Goal: Complete application form: Complete application form

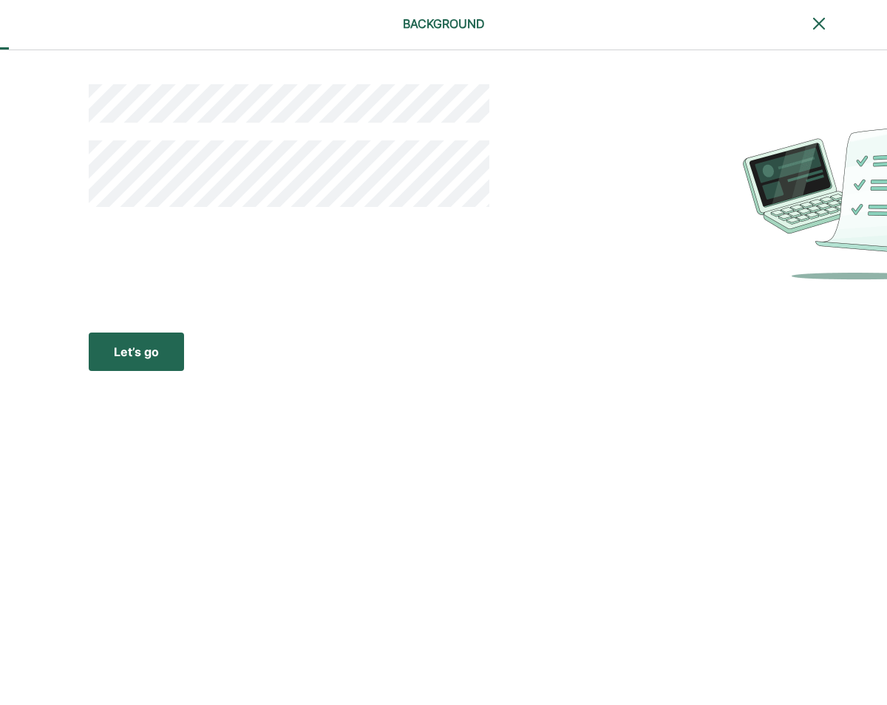
click at [145, 345] on div "Let’s go" at bounding box center [136, 352] width 45 height 18
click at [126, 352] on div "Let’s go" at bounding box center [136, 352] width 45 height 18
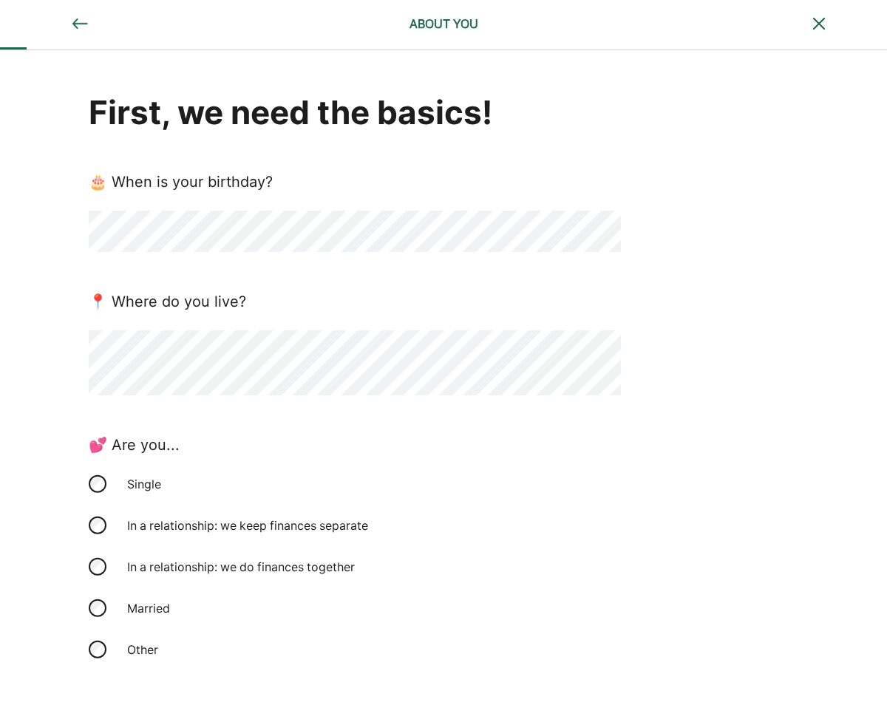
click at [25, 498] on div "First, we need the basics! 🎂 When is your birthday? 📍 Where do you live? 💕 Are …" at bounding box center [443, 449] width 887 height 798
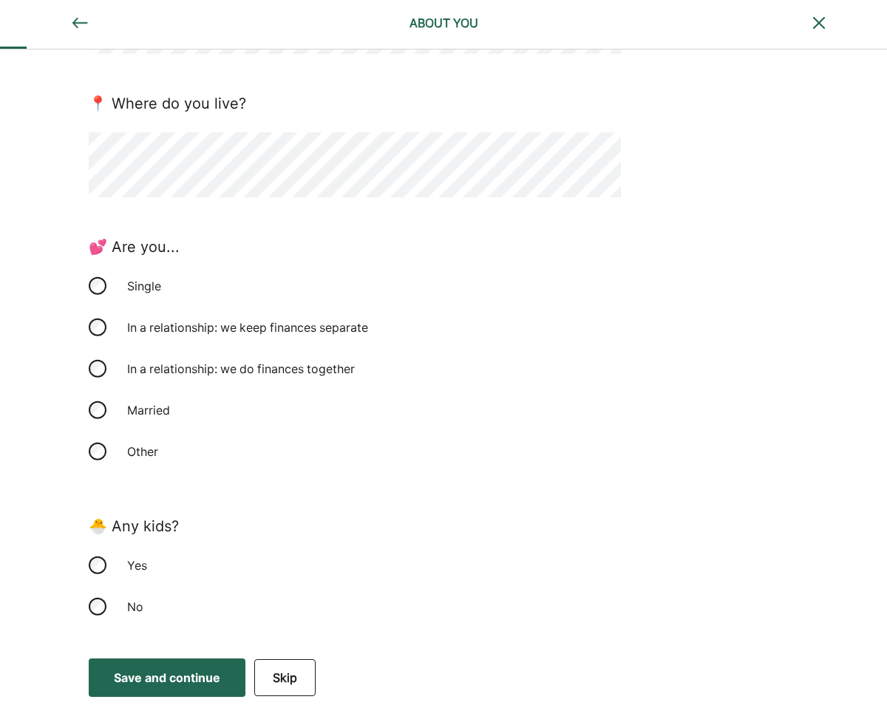
scroll to position [197, 0]
click at [159, 677] on div "Save and continue" at bounding box center [167, 679] width 106 height 18
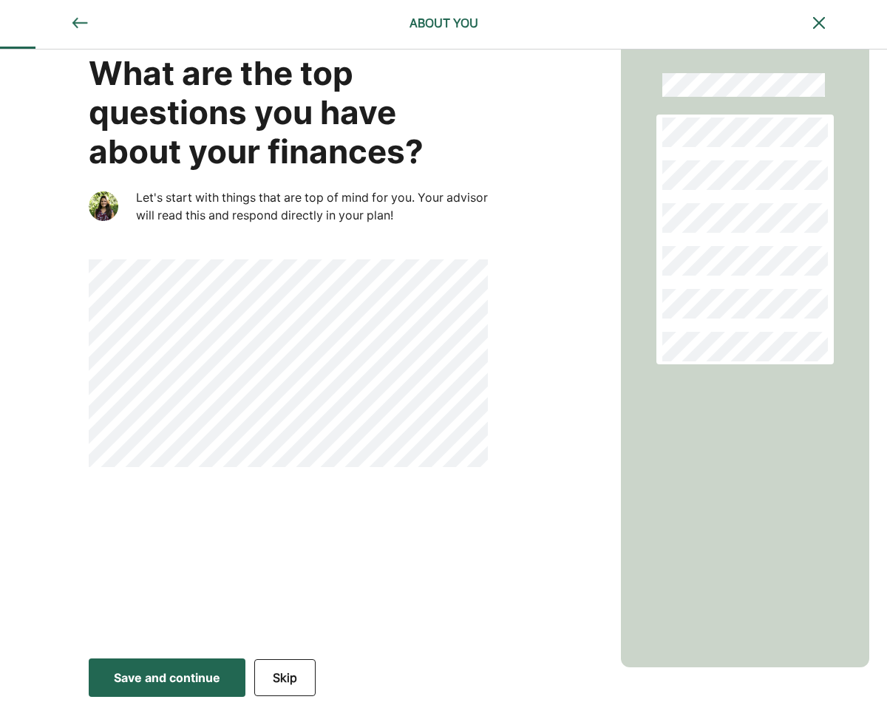
scroll to position [39, 0]
click at [185, 681] on div "Save and continue" at bounding box center [167, 678] width 106 height 18
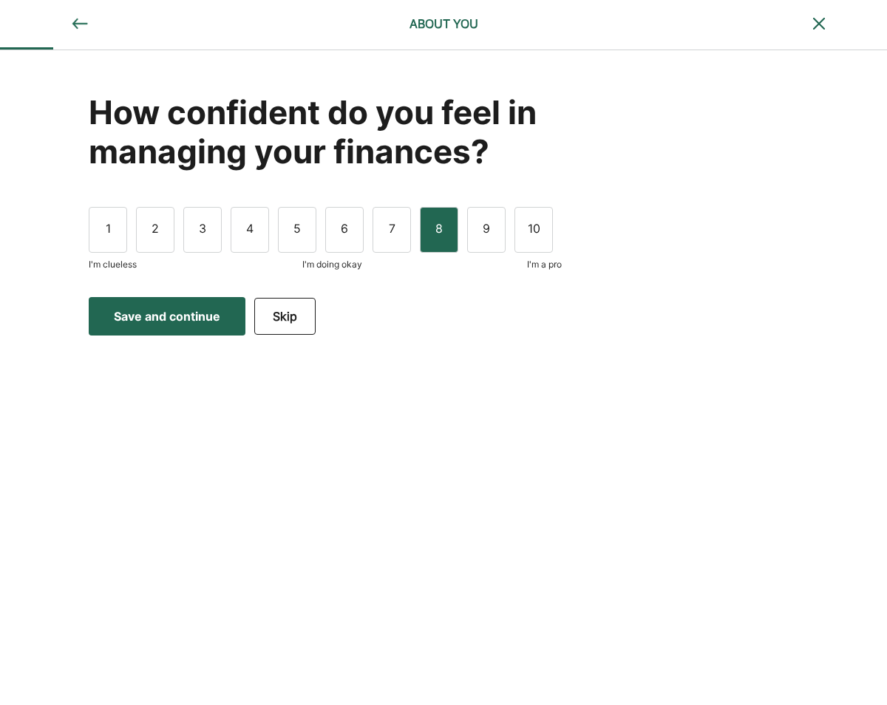
click at [442, 232] on div "8" at bounding box center [439, 230] width 38 height 46
click at [192, 311] on div "Save and continue" at bounding box center [167, 317] width 106 height 18
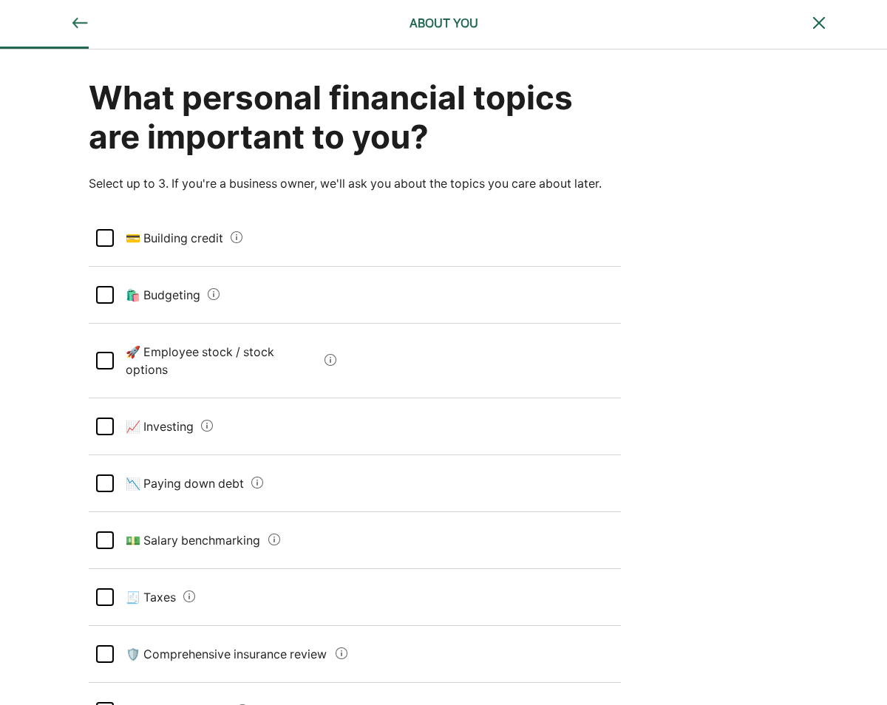
scroll to position [11, 0]
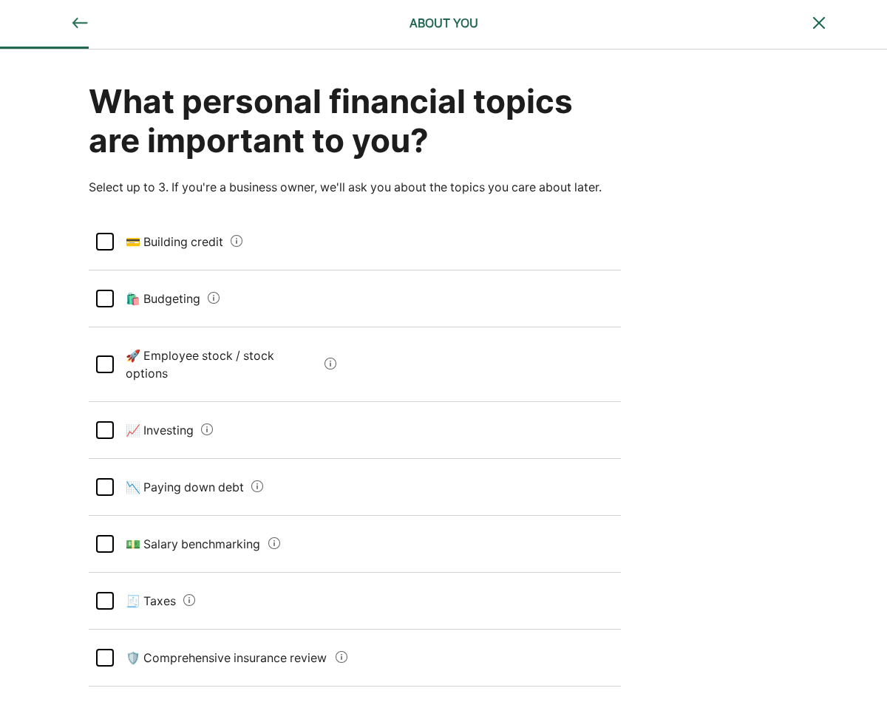
click at [108, 297] on div at bounding box center [105, 299] width 18 height 18
click at [106, 592] on div at bounding box center [105, 601] width 18 height 18
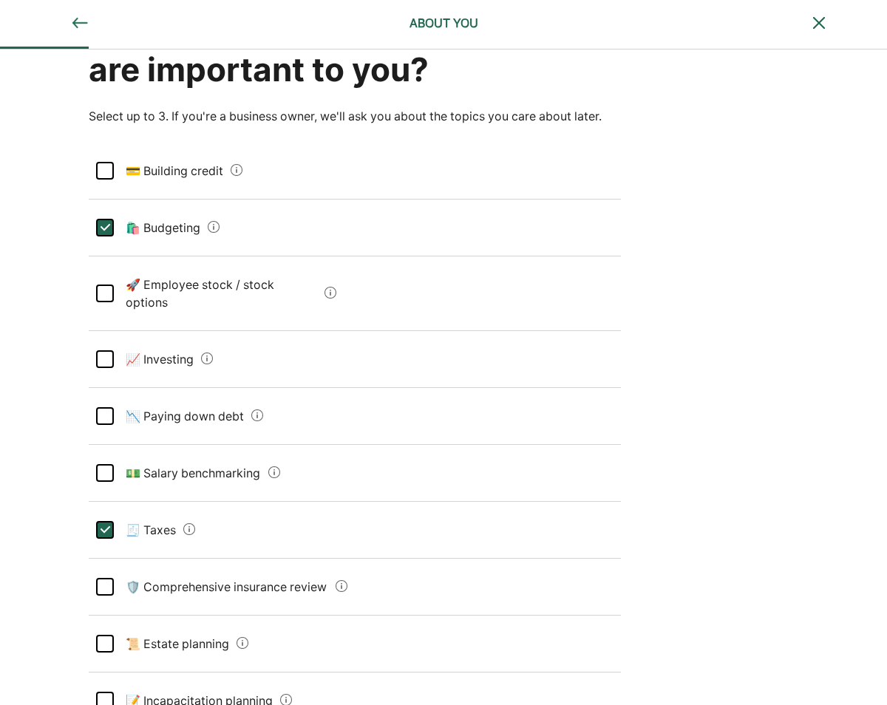
scroll to position [84, 0]
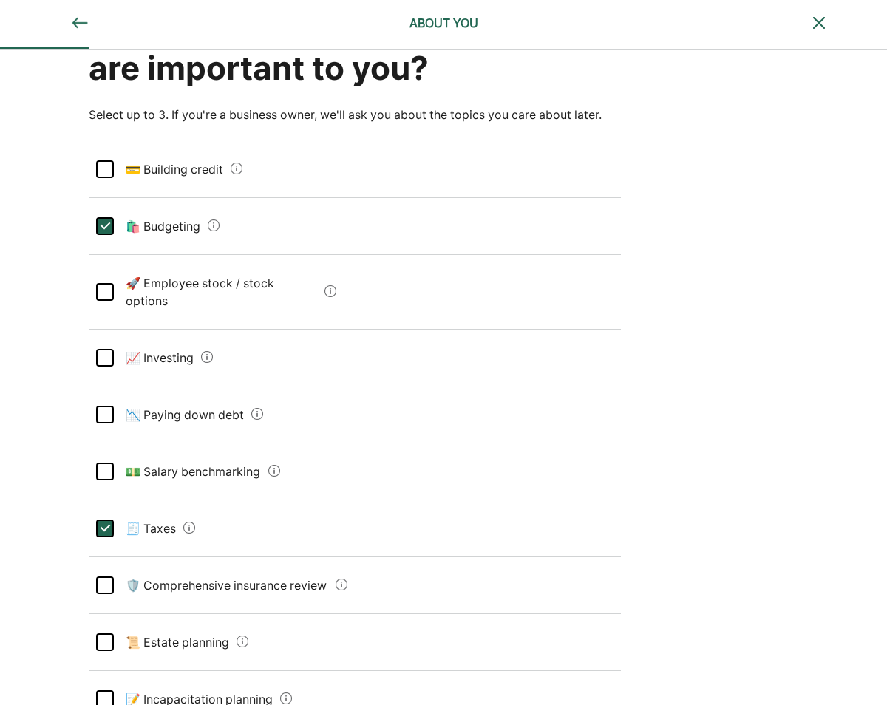
click at [98, 577] on div at bounding box center [105, 586] width 18 height 18
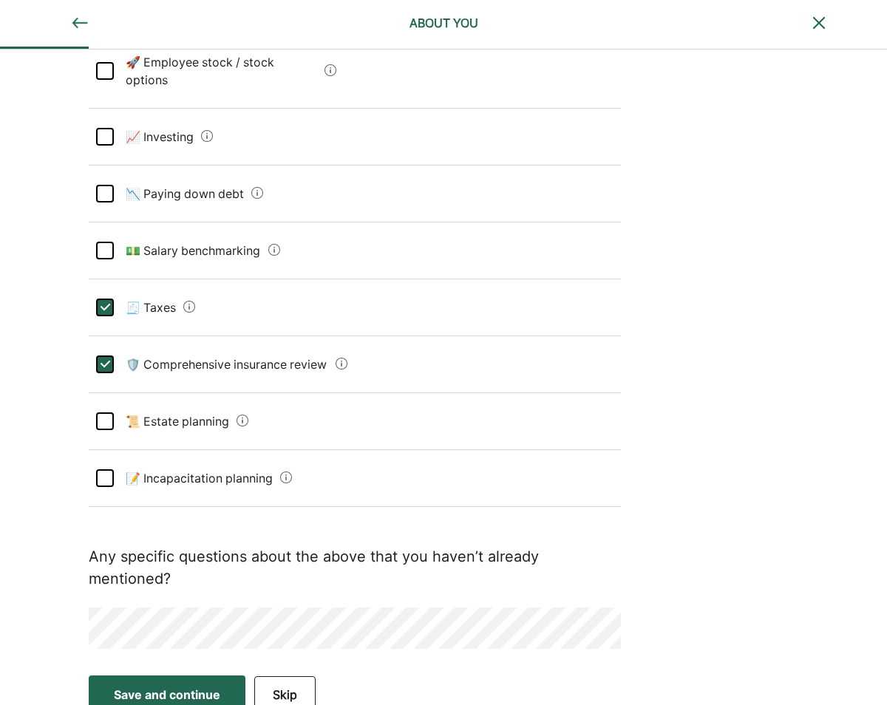
scroll to position [302, 0]
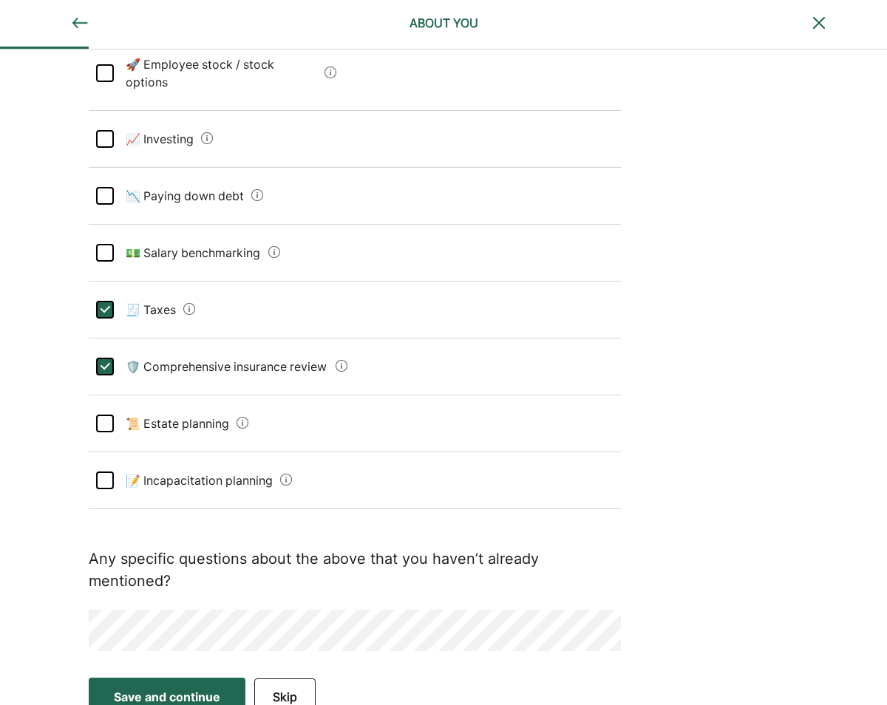
click at [163, 688] on div "Save and continue" at bounding box center [167, 697] width 106 height 18
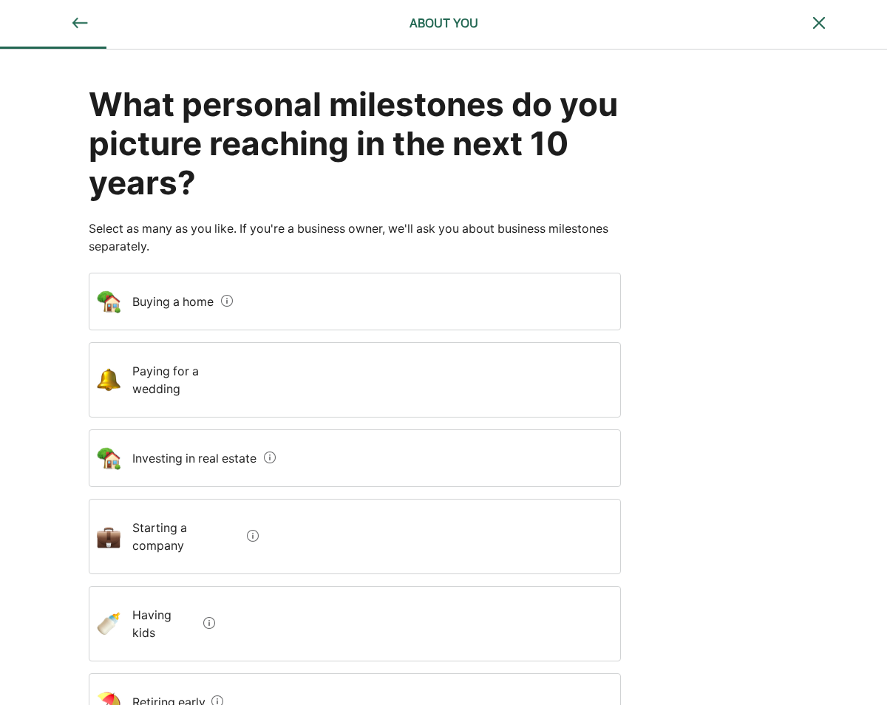
scroll to position [13, 0]
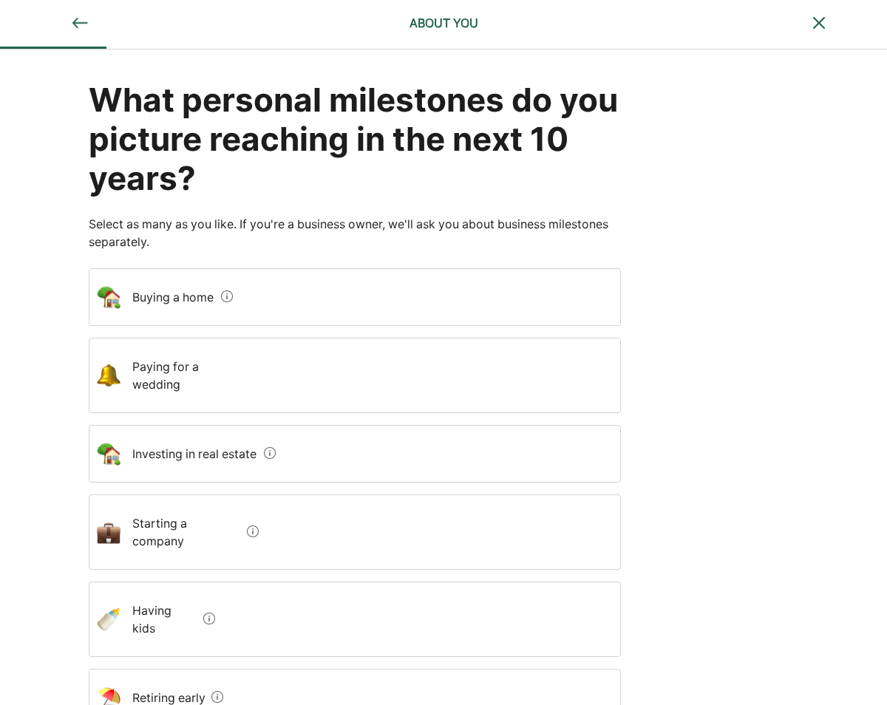
click at [173, 372] on wedding "Paying for a wedding" at bounding box center [185, 375] width 129 height 59
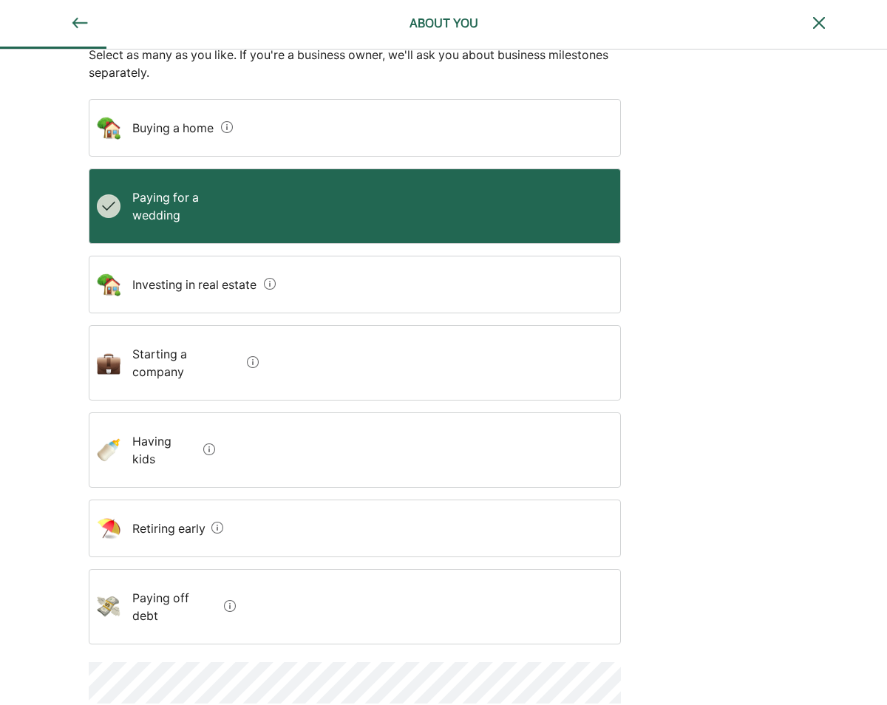
scroll to position [181, 0]
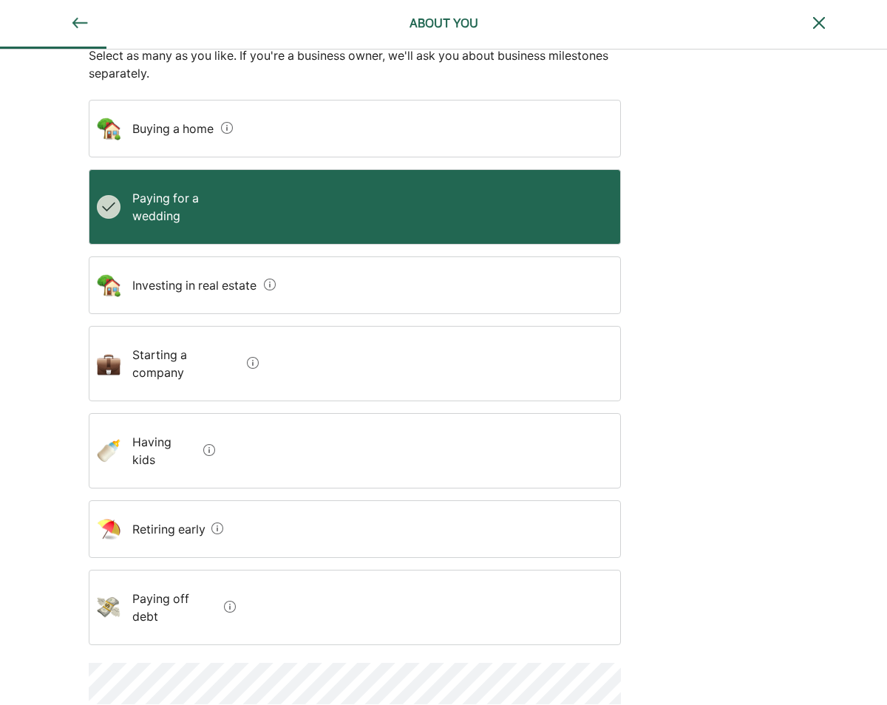
click at [33, 492] on div "What personal milestones do you picture reaching in the next 10 years? Select a…" at bounding box center [443, 295] width 887 height 853
click at [182, 509] on early "Retiring early" at bounding box center [163, 529] width 85 height 41
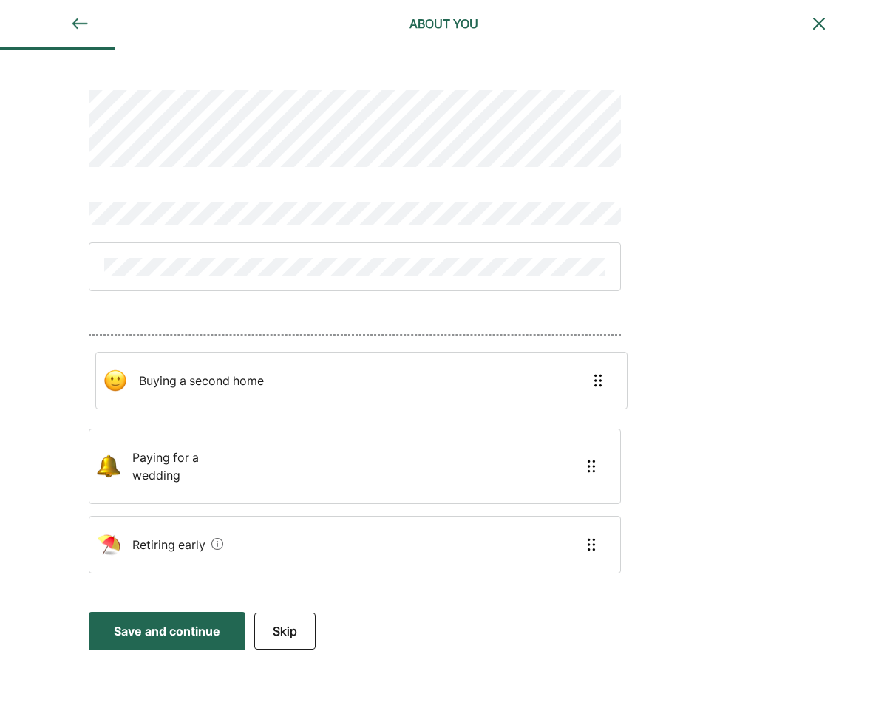
drag, startPoint x: 165, startPoint y: 543, endPoint x: 172, endPoint y: 383, distance: 160.6
click at [172, 383] on div "Paying for a wedding Retiring early Buying a second home" at bounding box center [355, 478] width 532 height 214
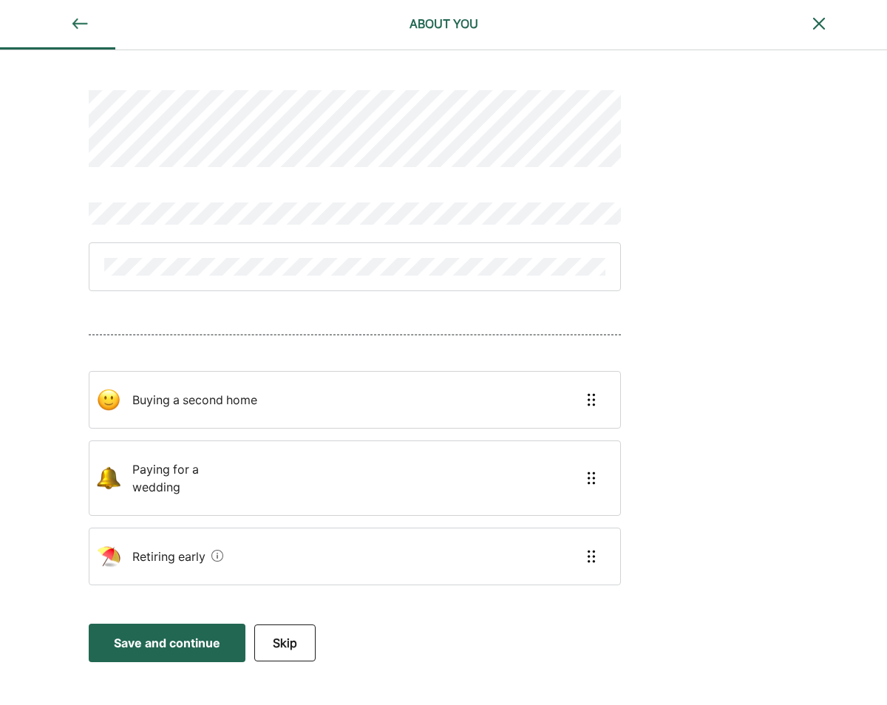
click at [80, 21] on img at bounding box center [80, 24] width 18 height 18
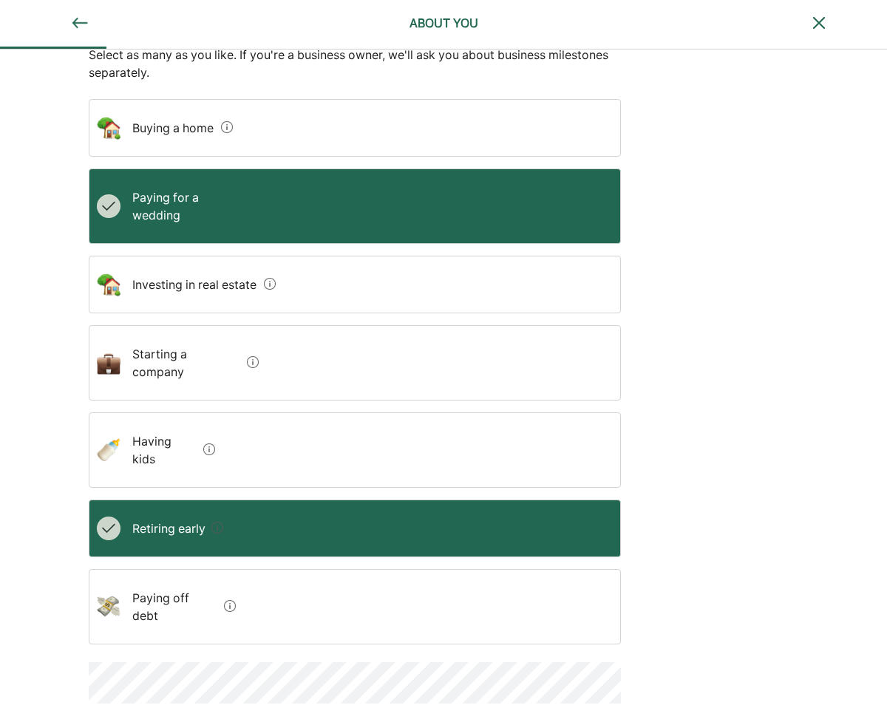
scroll to position [181, 0]
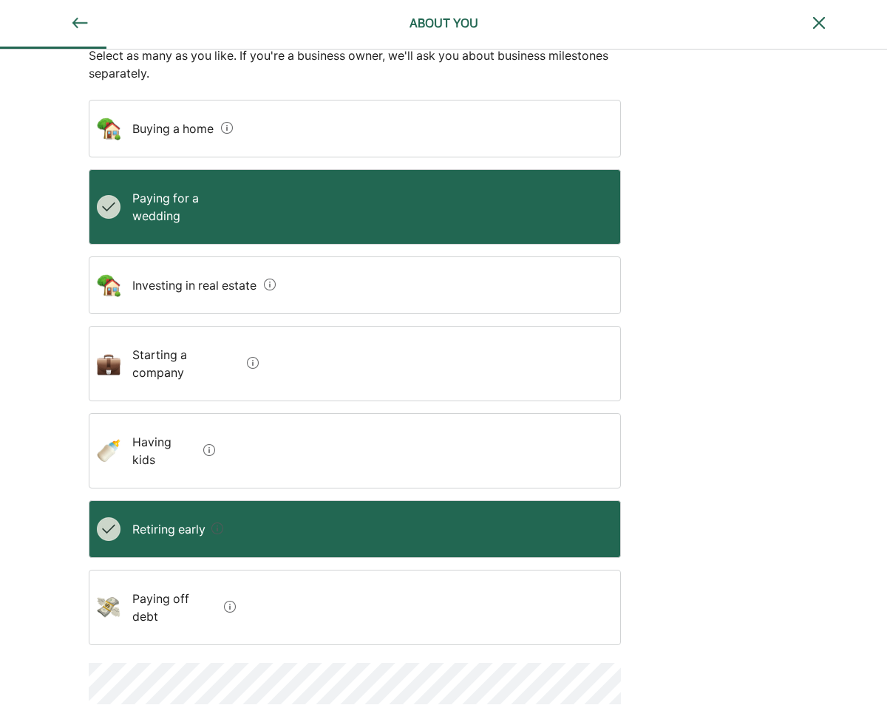
click at [124, 197] on wedding "Paying for a wedding" at bounding box center [185, 206] width 129 height 59
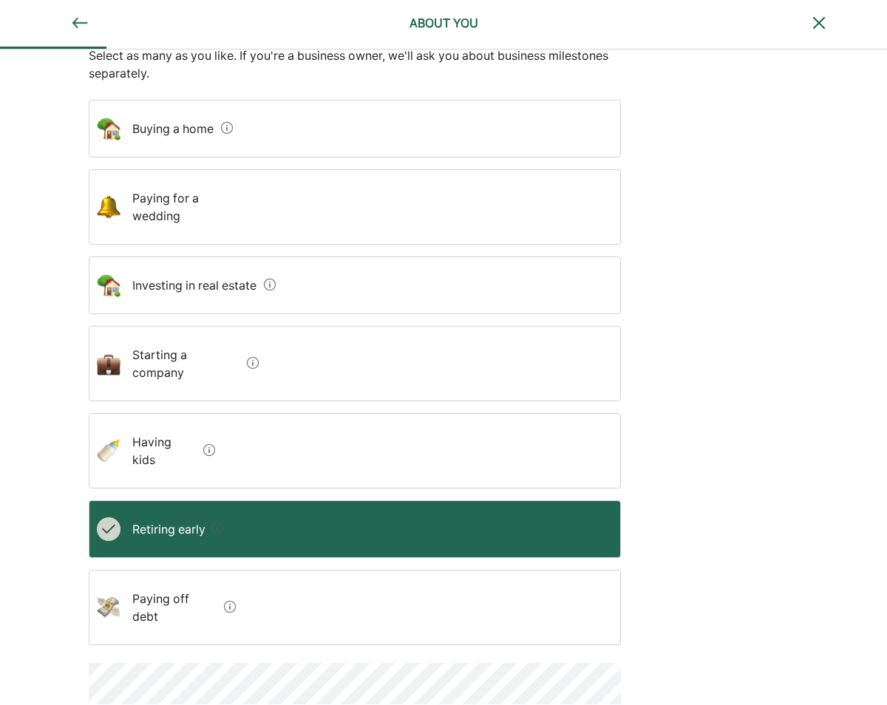
click at [212, 509] on div "Retiring early" at bounding box center [172, 529] width 103 height 41
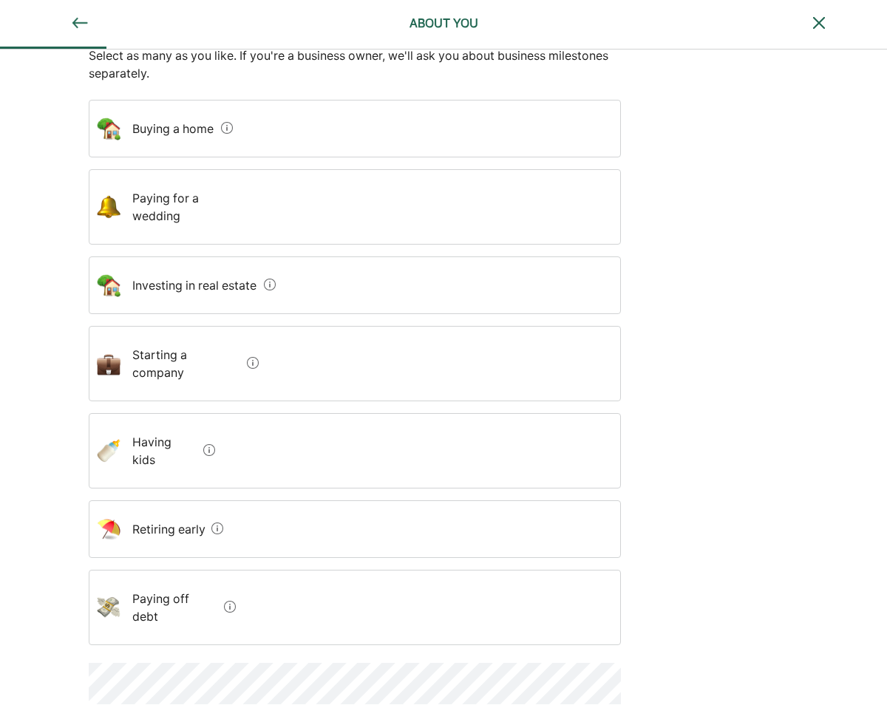
scroll to position [138, 0]
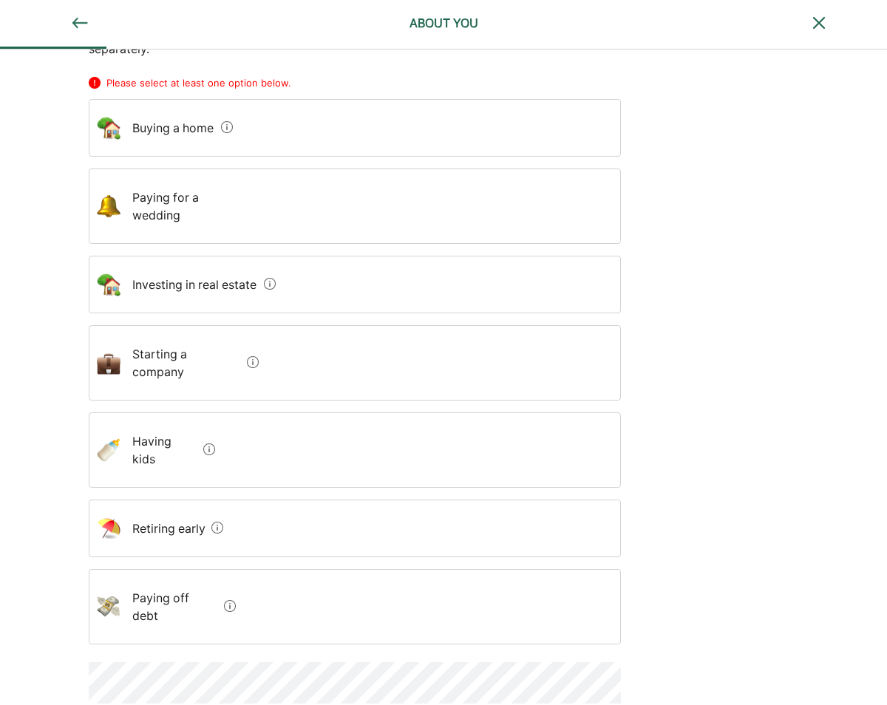
scroll to position [205, 0]
click at [200, 115] on home "Buying a home" at bounding box center [168, 128] width 95 height 41
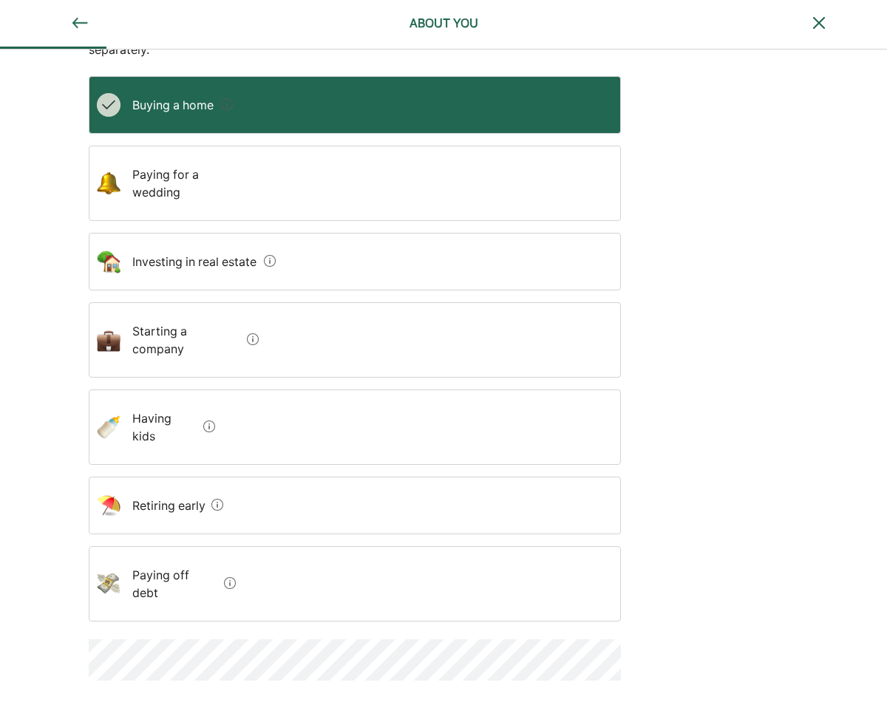
scroll to position [181, 0]
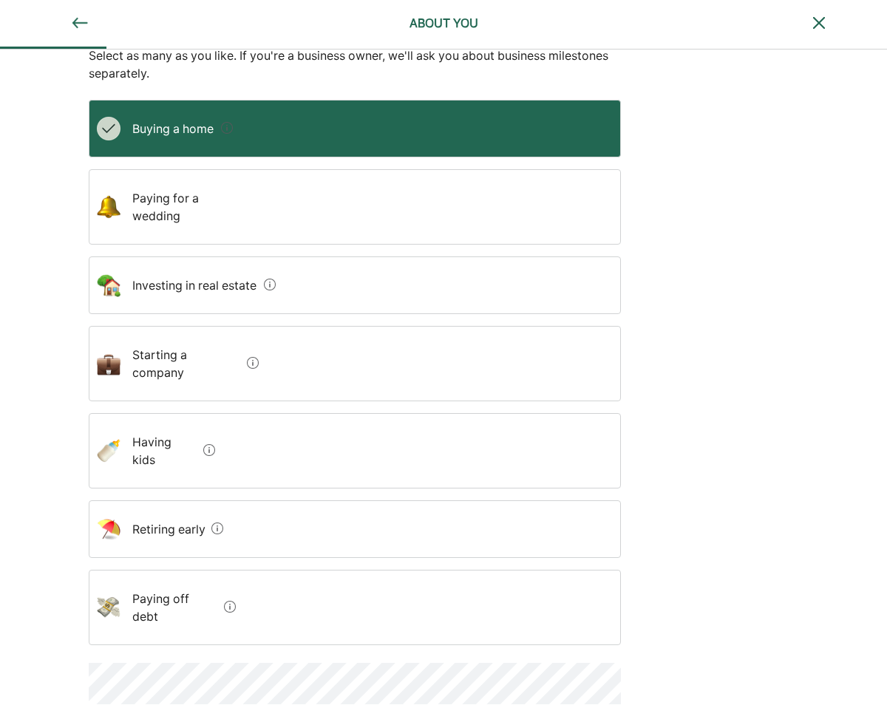
click at [6, 585] on div "What personal milestones do you picture reaching in the next 10 years? Select a…" at bounding box center [443, 295] width 887 height 853
click at [257, 501] on div "Retiring early" at bounding box center [355, 530] width 532 height 58
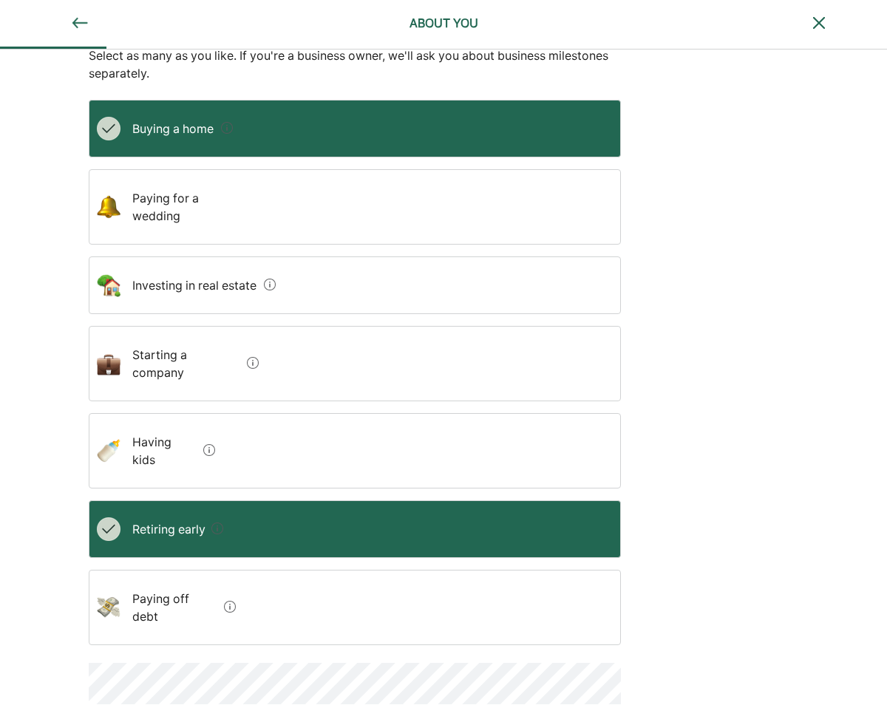
click at [163, 199] on wedding "Paying for a wedding" at bounding box center [185, 206] width 129 height 59
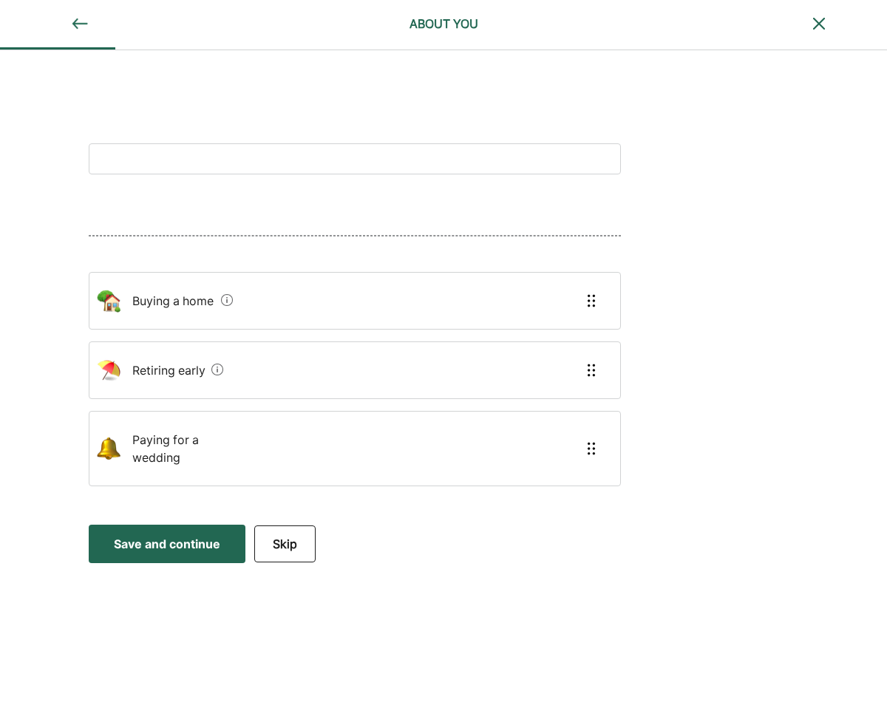
scroll to position [0, 0]
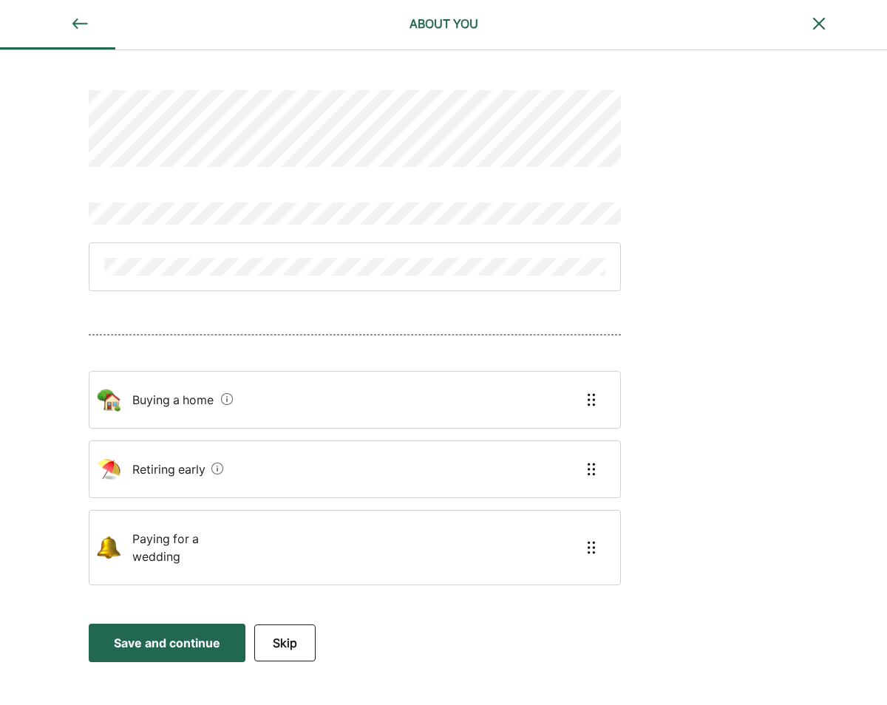
click at [197, 634] on div "Save and continue" at bounding box center [167, 643] width 106 height 18
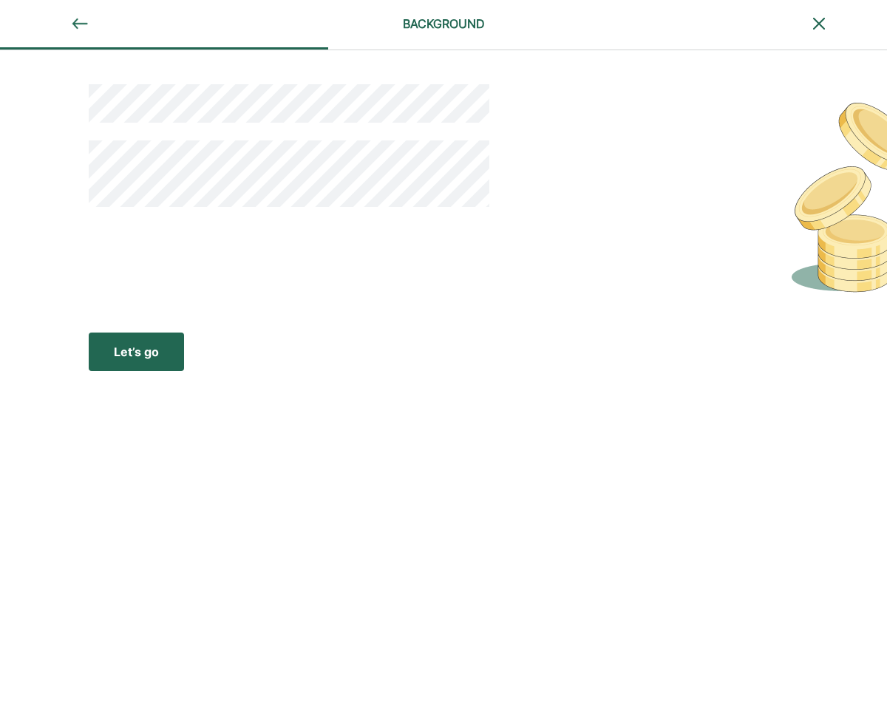
click at [138, 366] on button "Let’s go Save Let’s go" at bounding box center [136, 352] width 95 height 38
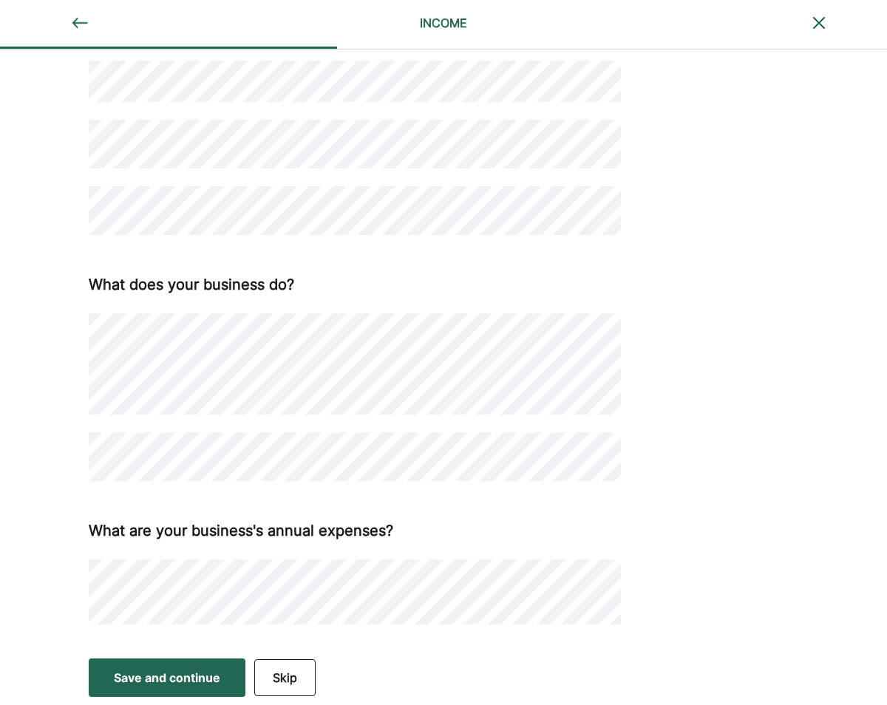
scroll to position [339, 0]
click at [166, 679] on div "Save and continue" at bounding box center [167, 679] width 106 height 18
click at [156, 667] on button "Save and continue Save Save and continue" at bounding box center [167, 679] width 157 height 38
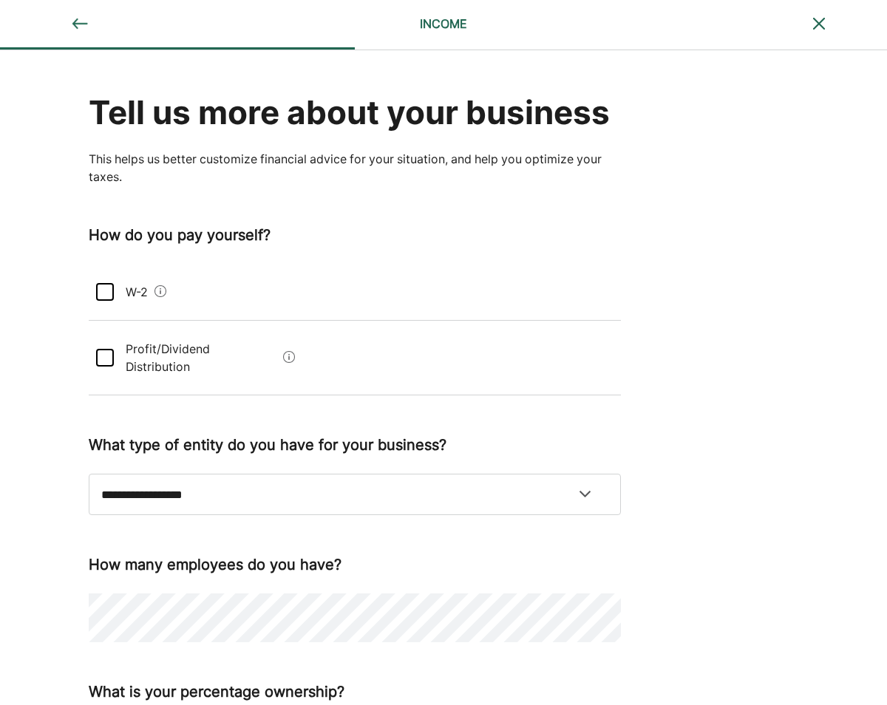
scroll to position [0, 0]
click at [106, 301] on div at bounding box center [105, 292] width 18 height 18
click at [104, 367] on div at bounding box center [105, 358] width 18 height 18
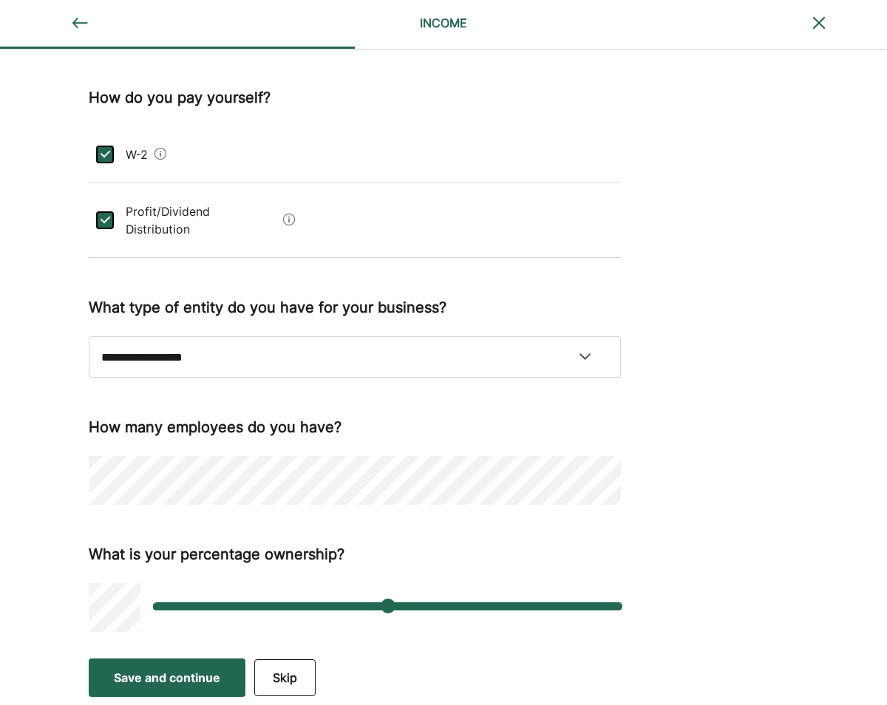
scroll to position [157, 0]
select select "**********"
drag, startPoint x: 34, startPoint y: 498, endPoint x: 107, endPoint y: 634, distance: 155.1
click at [35, 498] on div "**********" at bounding box center [443, 281] width 887 height 737
click at [176, 669] on div "Save and continue" at bounding box center [167, 678] width 106 height 18
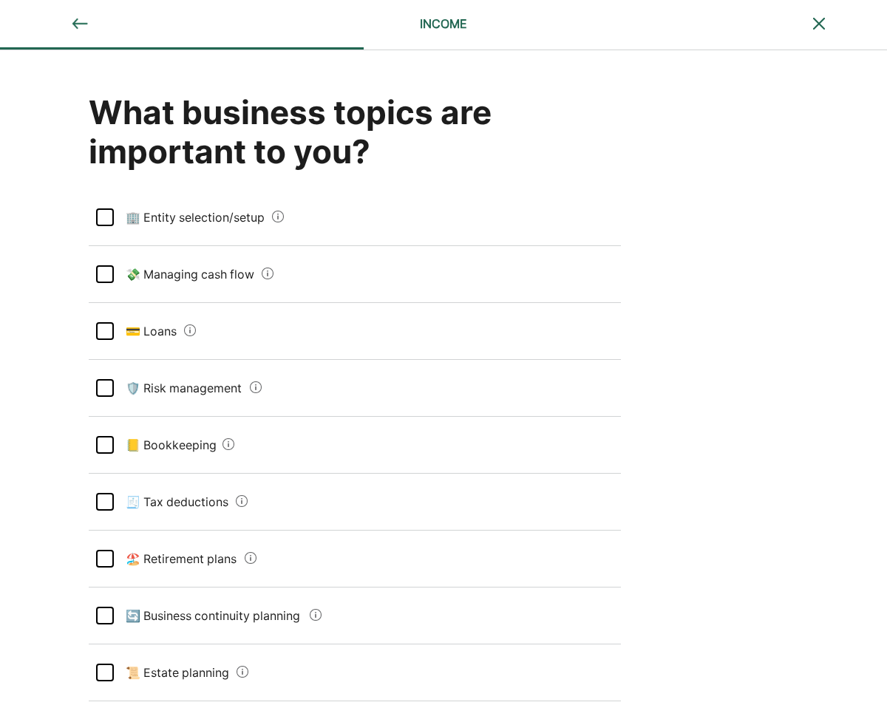
scroll to position [0, 0]
click at [108, 275] on div at bounding box center [105, 274] width 18 height 18
click at [105, 389] on div at bounding box center [105, 388] width 18 height 18
click at [104, 502] on div at bounding box center [105, 502] width 18 height 18
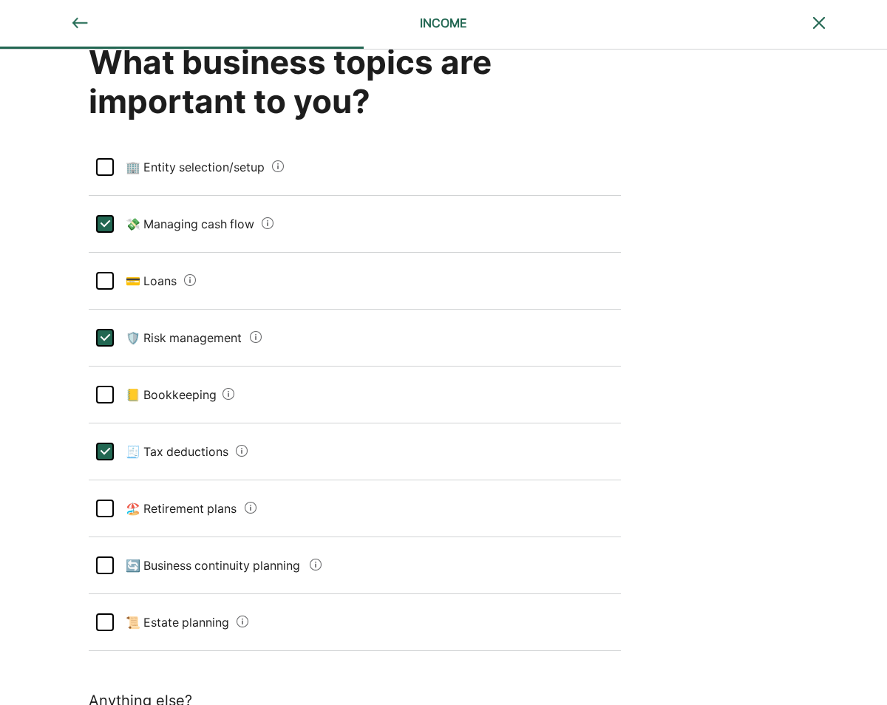
scroll to position [54, 0]
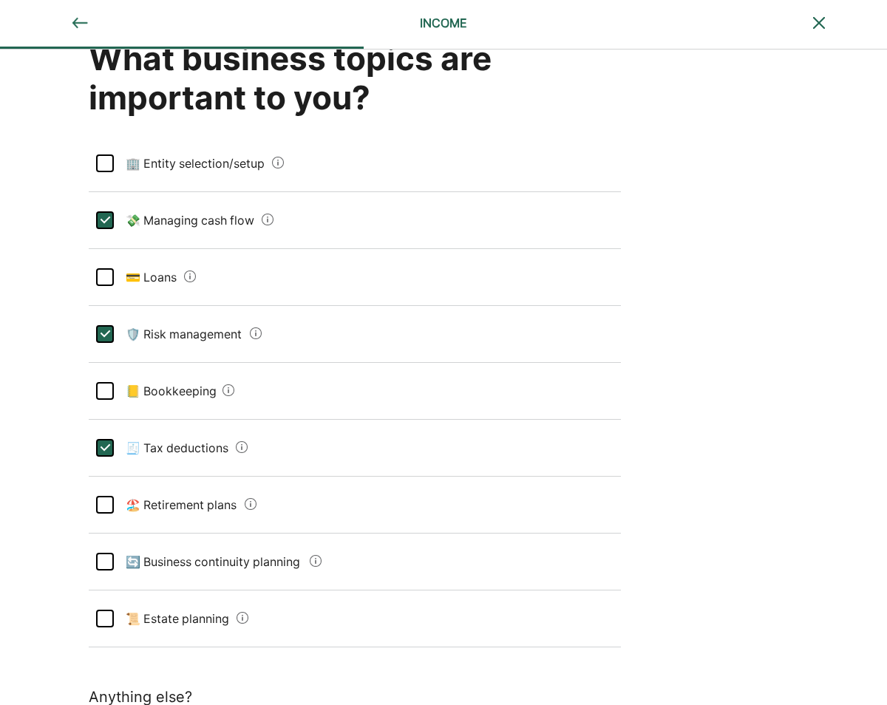
click at [110, 504] on div at bounding box center [105, 505] width 18 height 18
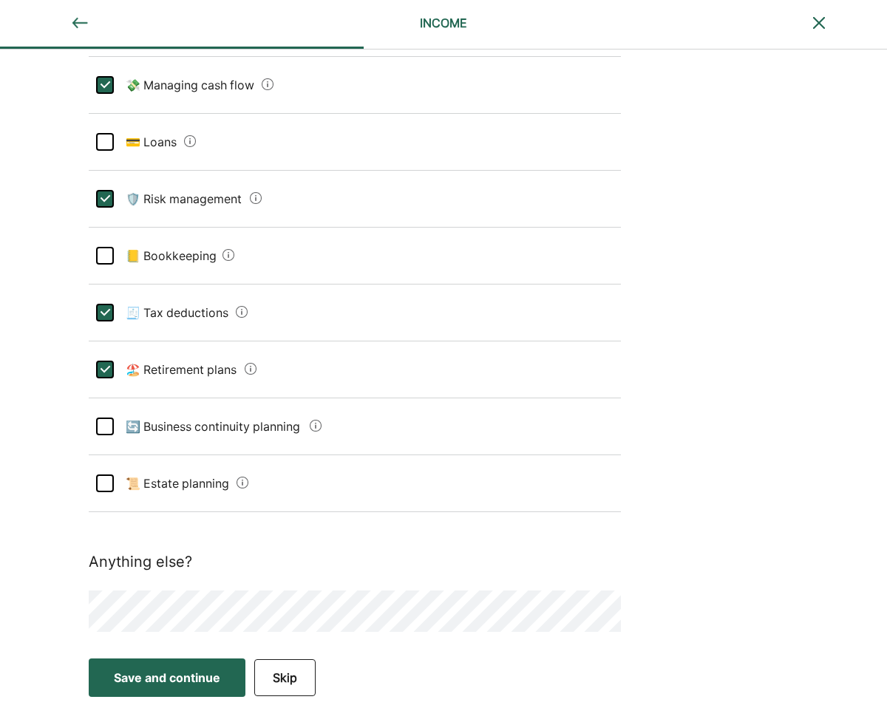
scroll to position [188, 0]
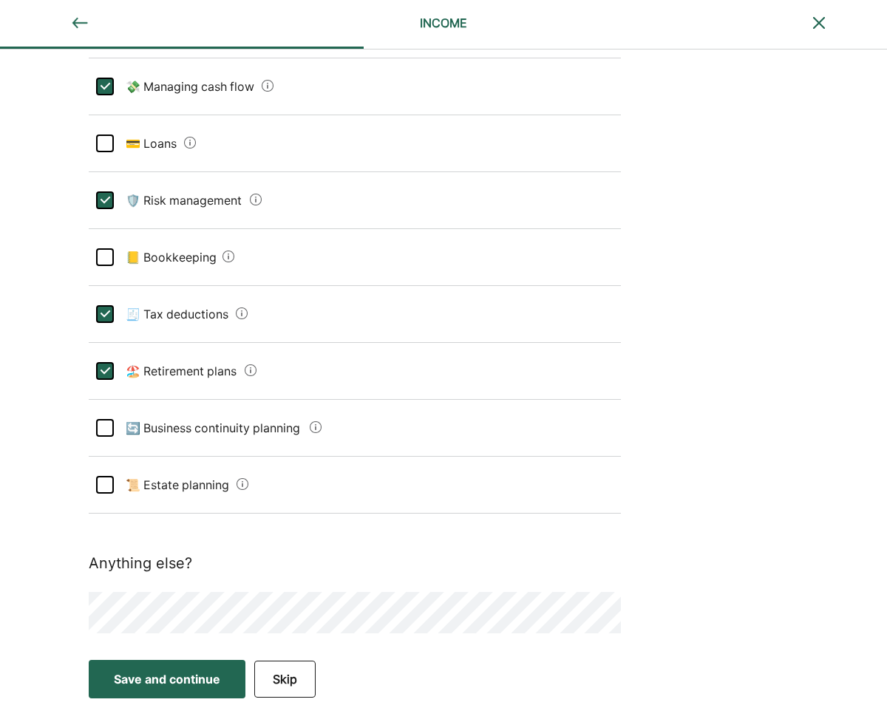
click at [160, 672] on div "Save and continue" at bounding box center [167, 680] width 106 height 18
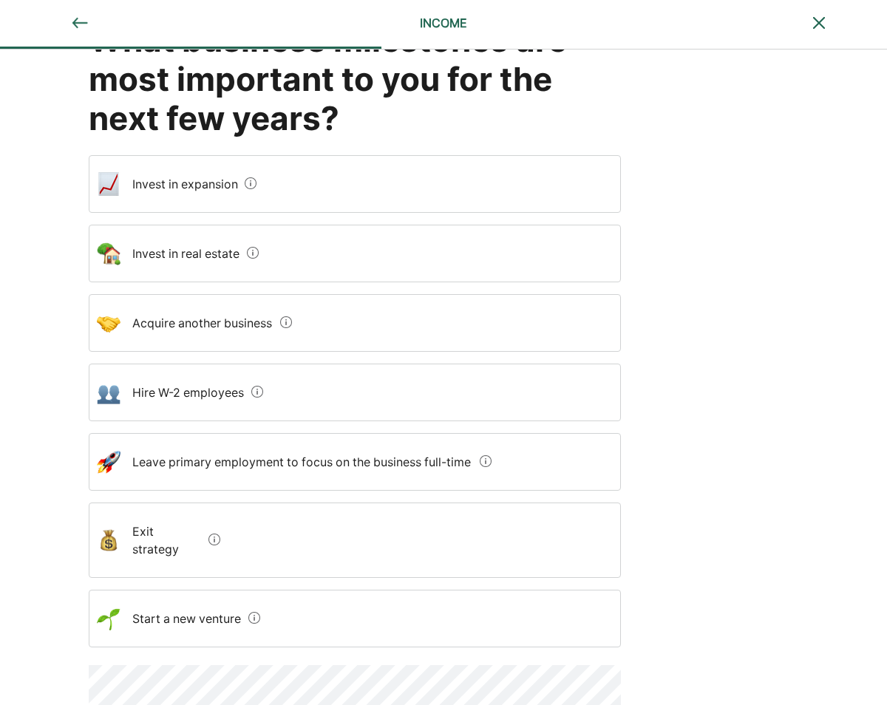
scroll to position [74, 0]
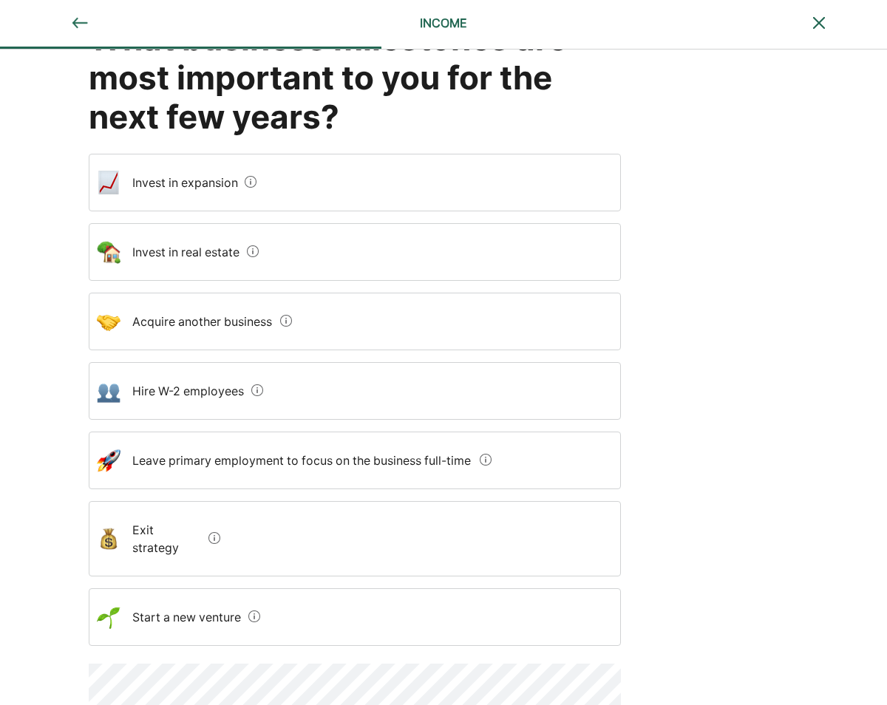
click at [274, 244] on div "Invest in real estate" at bounding box center [355, 252] width 532 height 58
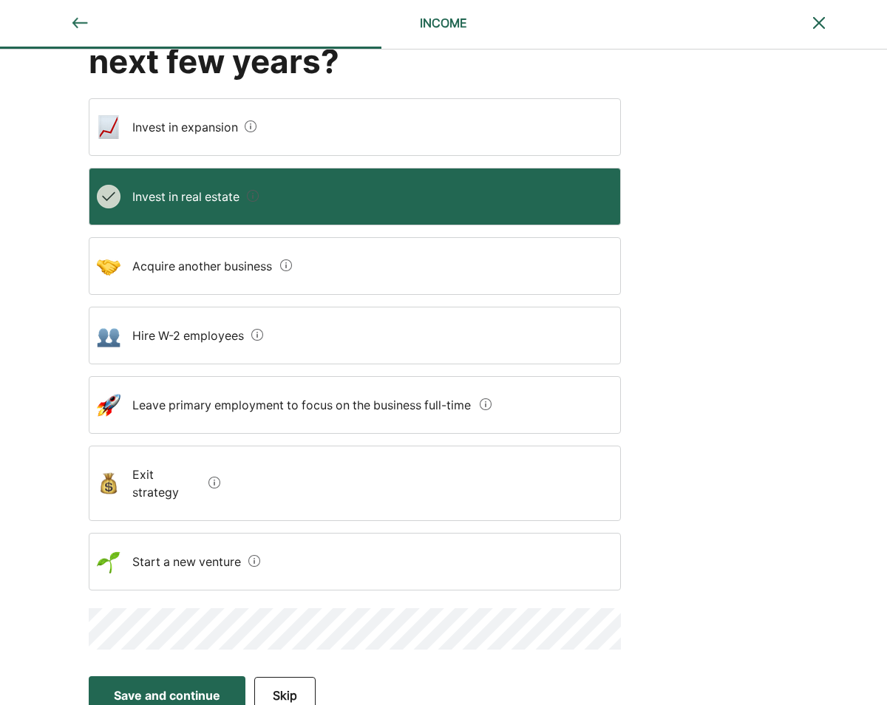
scroll to position [128, 0]
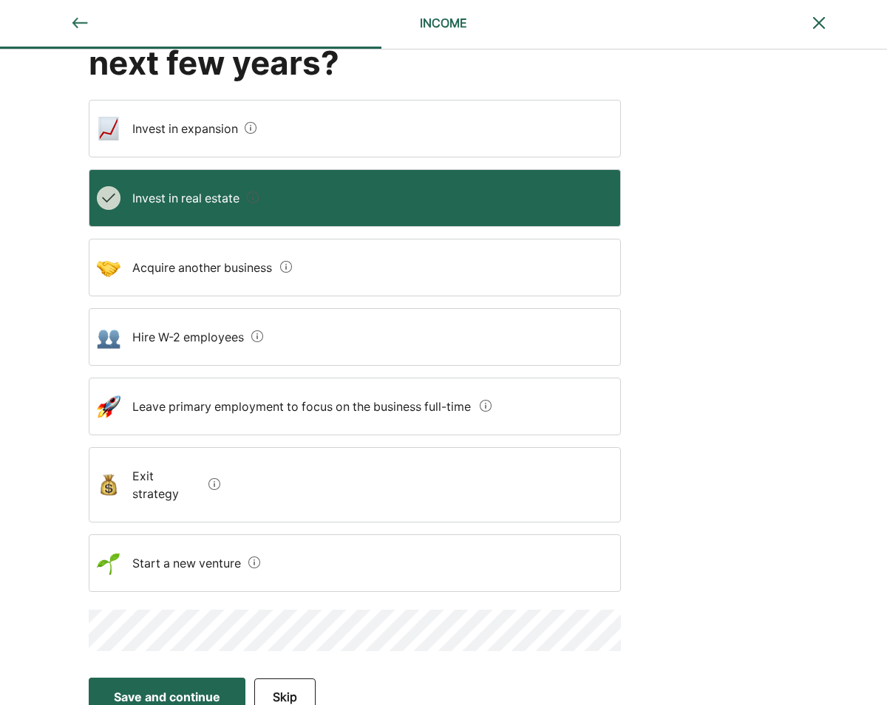
click at [163, 688] on div "Save and continue" at bounding box center [167, 697] width 106 height 18
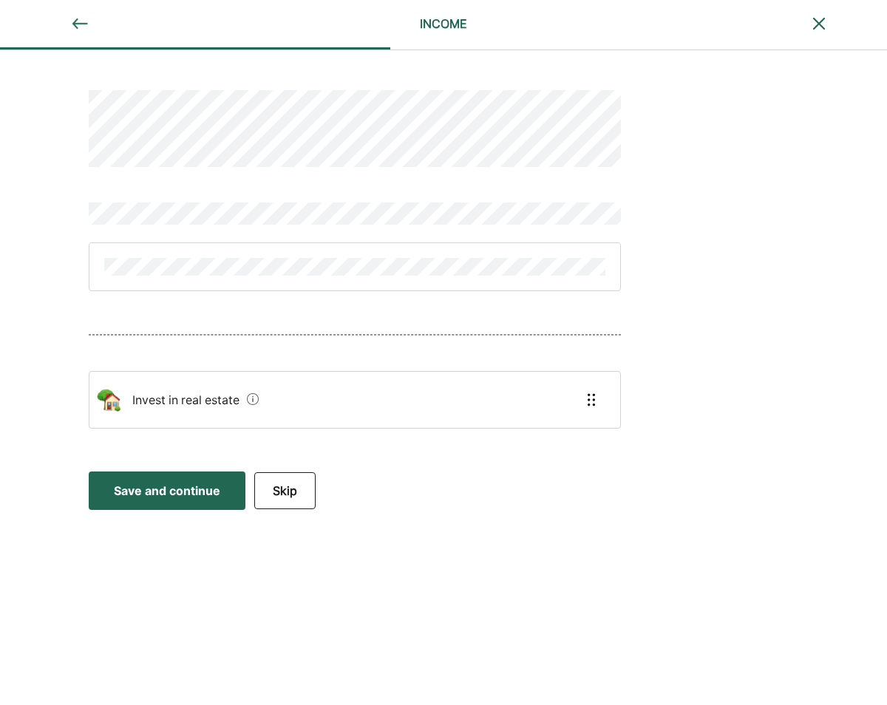
scroll to position [0, 0]
click at [152, 498] on div "Save and continue" at bounding box center [167, 491] width 106 height 18
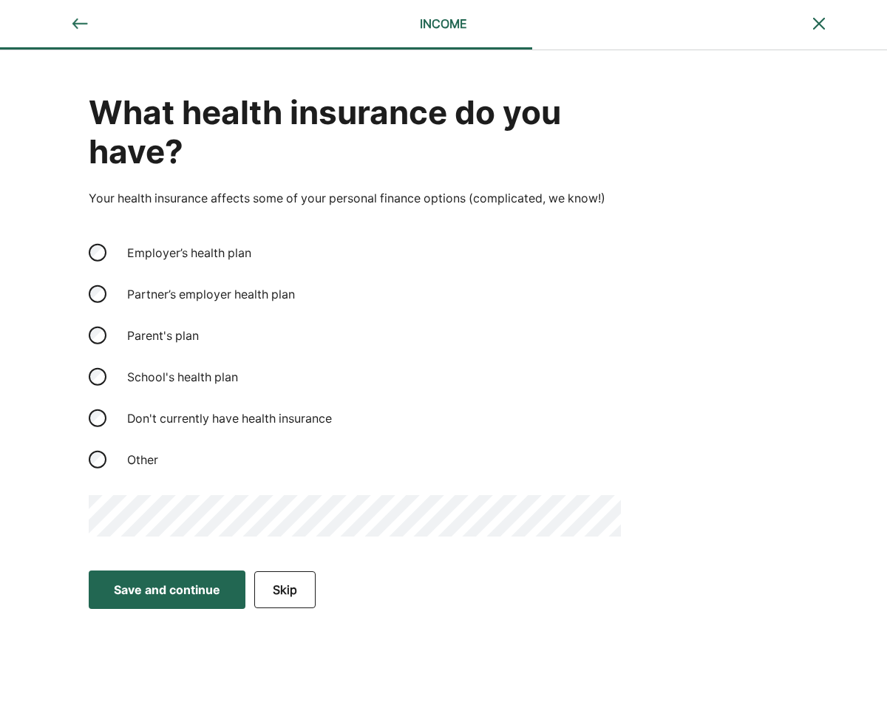
click at [146, 574] on button "Save and continue Save Save and continue" at bounding box center [167, 590] width 157 height 38
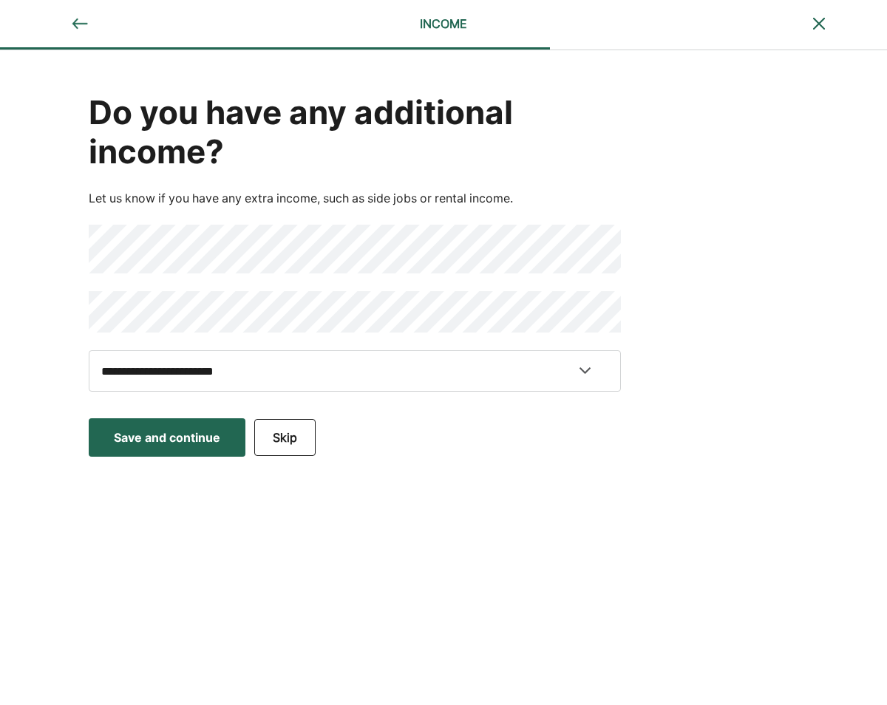
click at [185, 430] on div "Save and continue" at bounding box center [167, 438] width 106 height 18
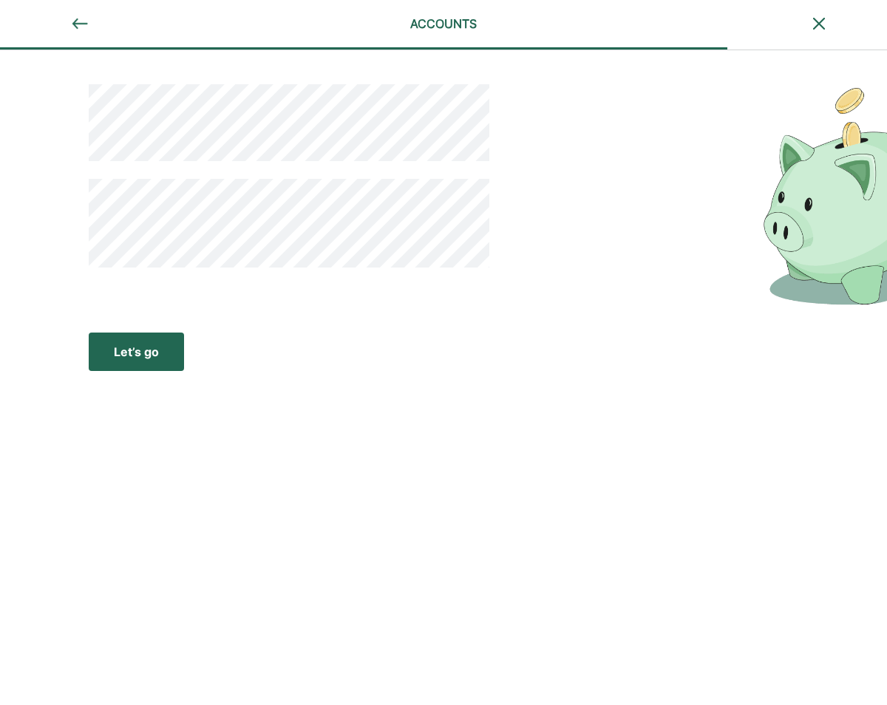
click at [157, 358] on div "Let’s go" at bounding box center [136, 352] width 45 height 18
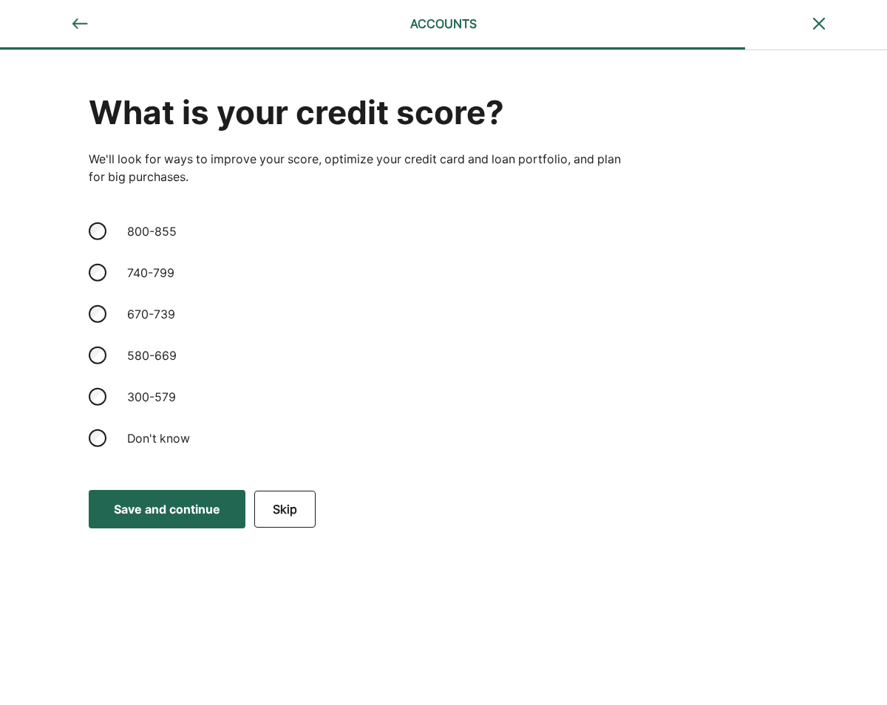
click at [160, 511] on div "Save and continue" at bounding box center [167, 510] width 106 height 18
